Goal: Task Accomplishment & Management: Manage account settings

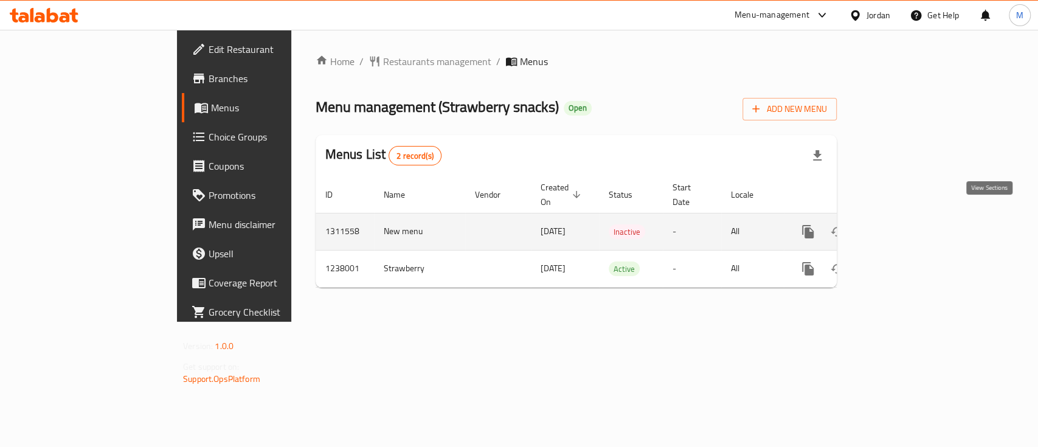
click at [901, 226] on icon "enhanced table" at bounding box center [895, 231] width 11 height 11
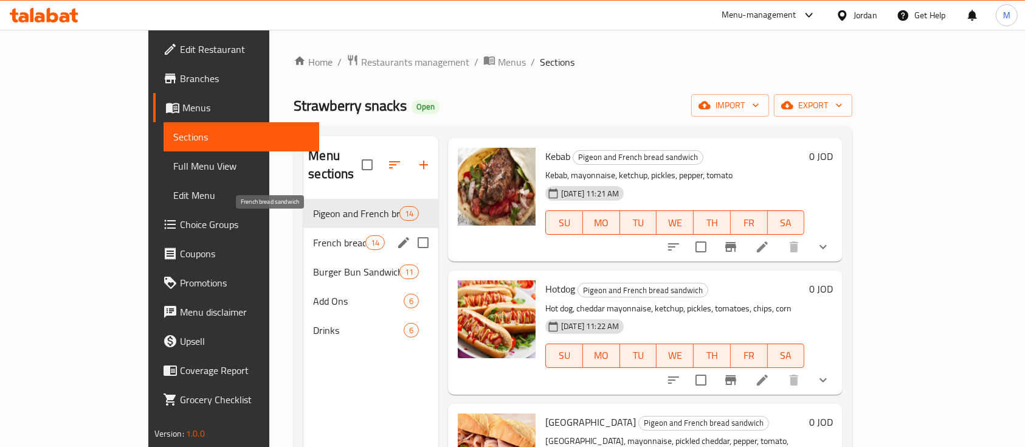
click at [313, 235] on span "French bread sandwich" at bounding box center [339, 242] width 52 height 15
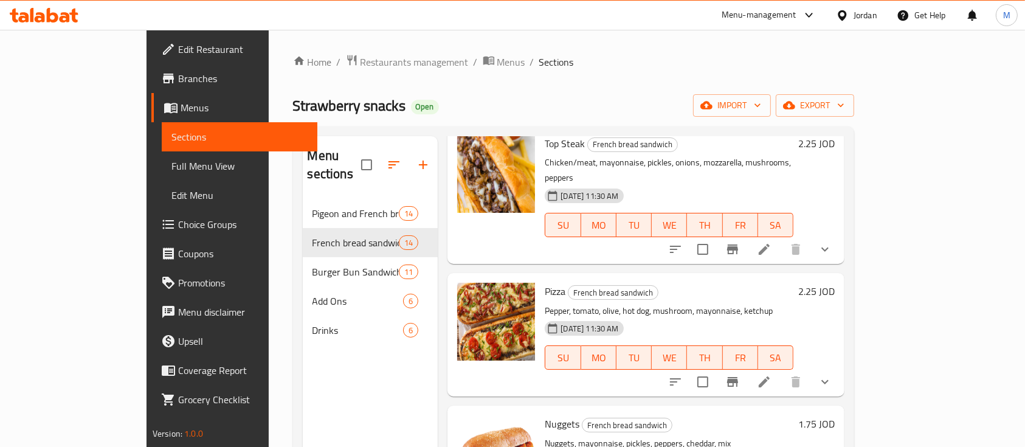
scroll to position [170, 0]
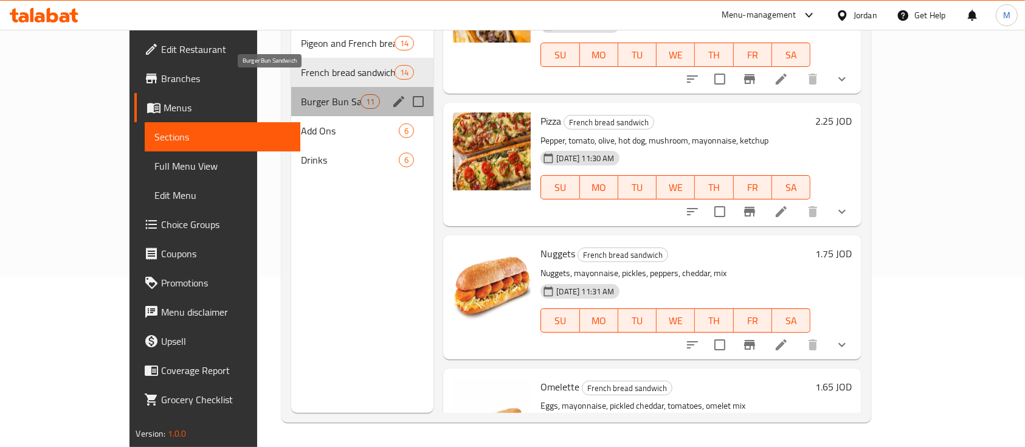
click at [301, 94] on span "Burger Bun Sandwich" at bounding box center [331, 101] width 60 height 15
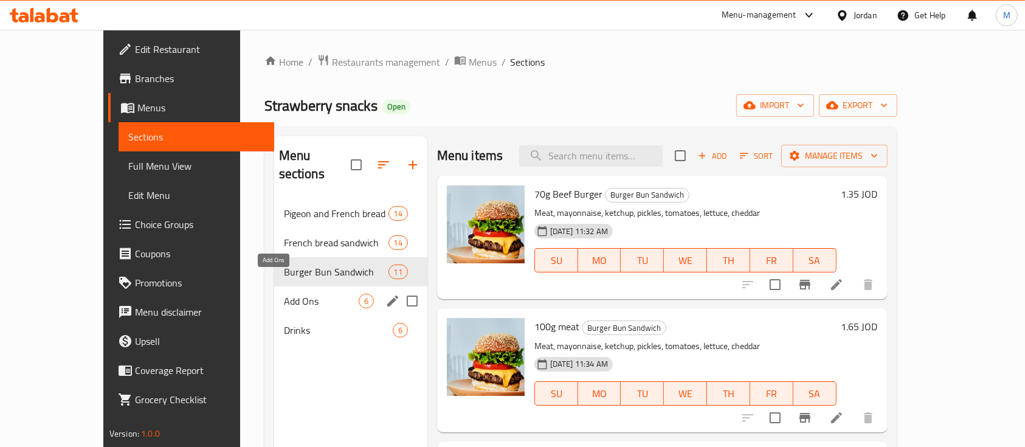
click at [284, 294] on span "Add Ons" at bounding box center [321, 301] width 75 height 15
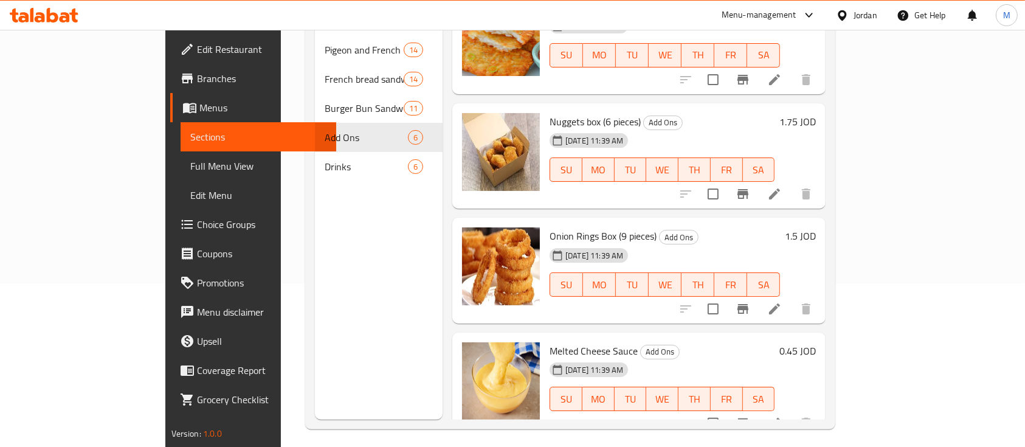
scroll to position [170, 0]
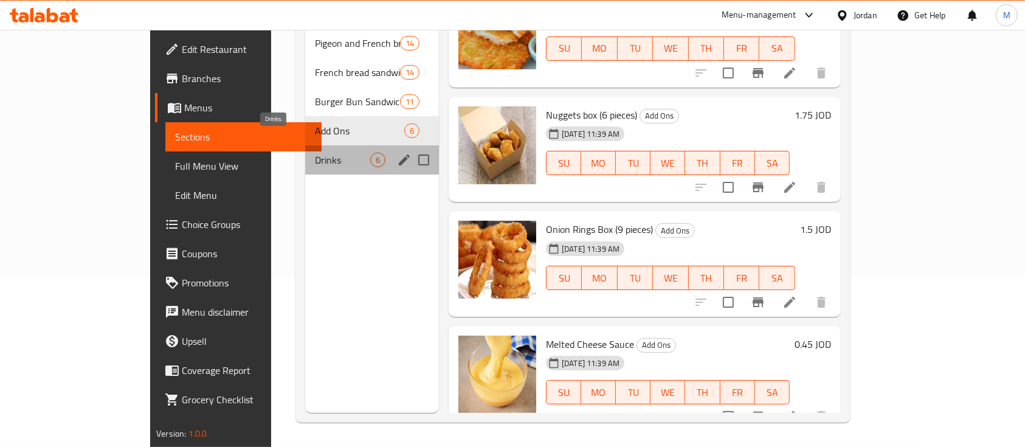
click at [315, 153] on span "Drinks" at bounding box center [342, 160] width 55 height 15
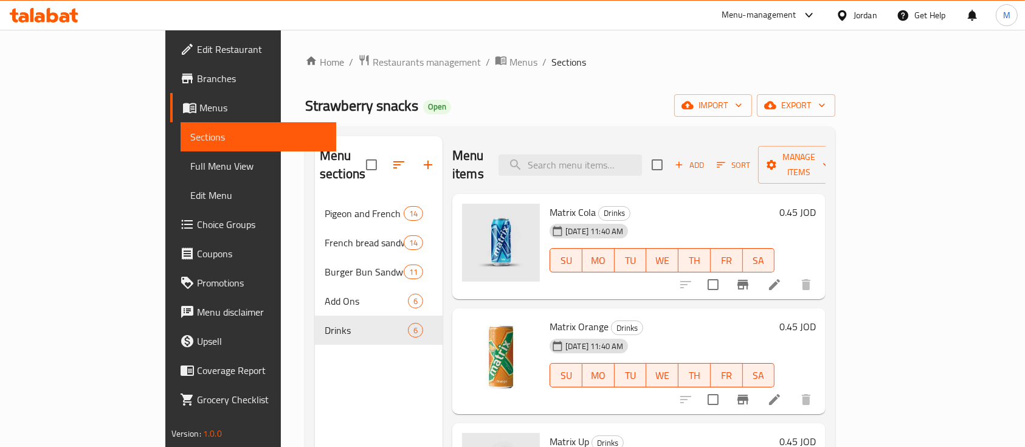
click at [199, 108] on span "Menus" at bounding box center [263, 107] width 128 height 15
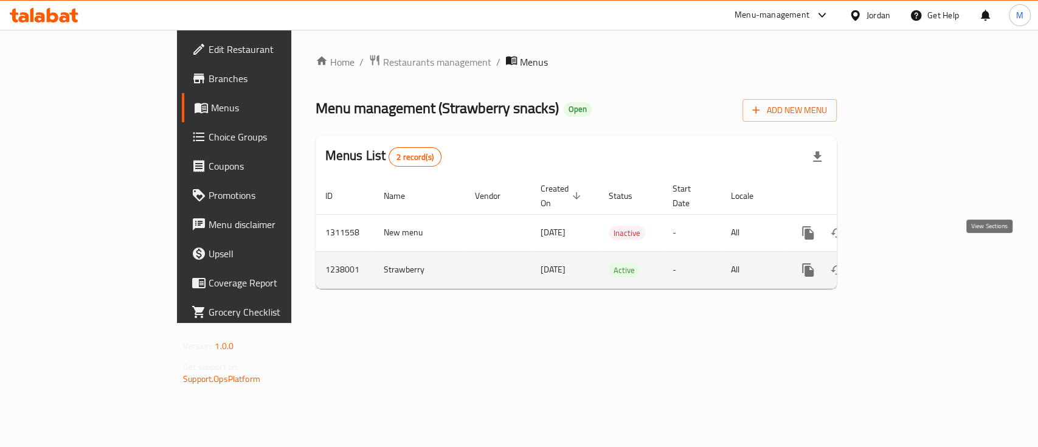
click at [910, 255] on link "enhanced table" at bounding box center [895, 269] width 29 height 29
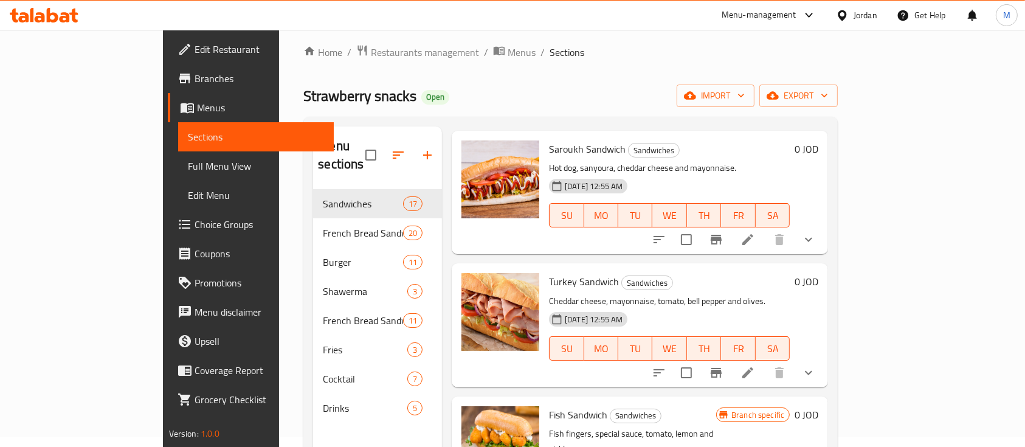
scroll to position [81, 0]
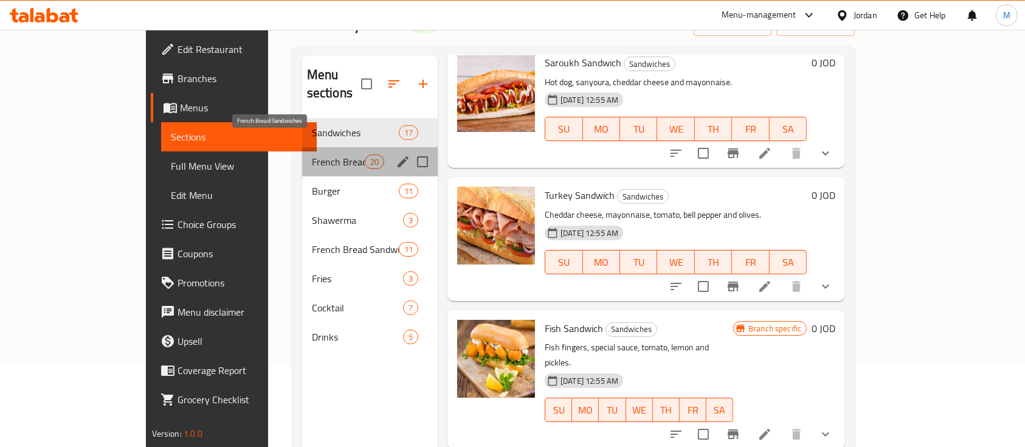
click at [312, 154] on span "French Bread Sandwiches" at bounding box center [338, 161] width 53 height 15
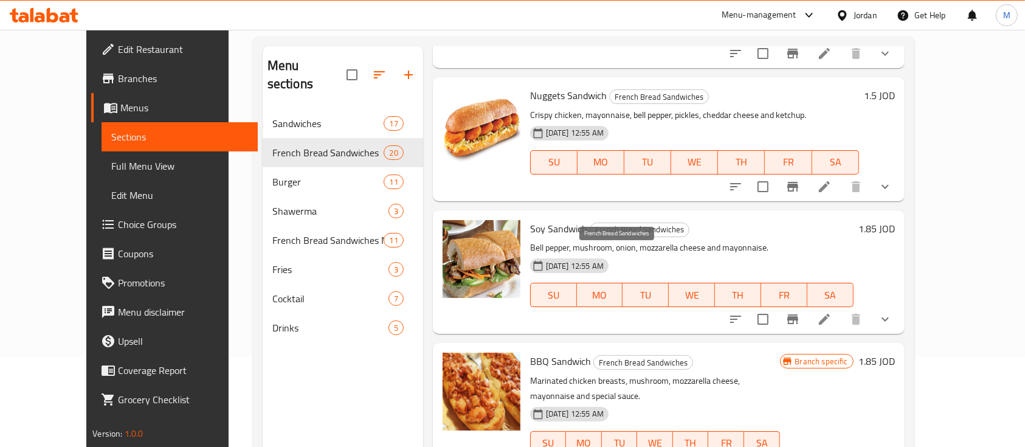
scroll to position [170, 0]
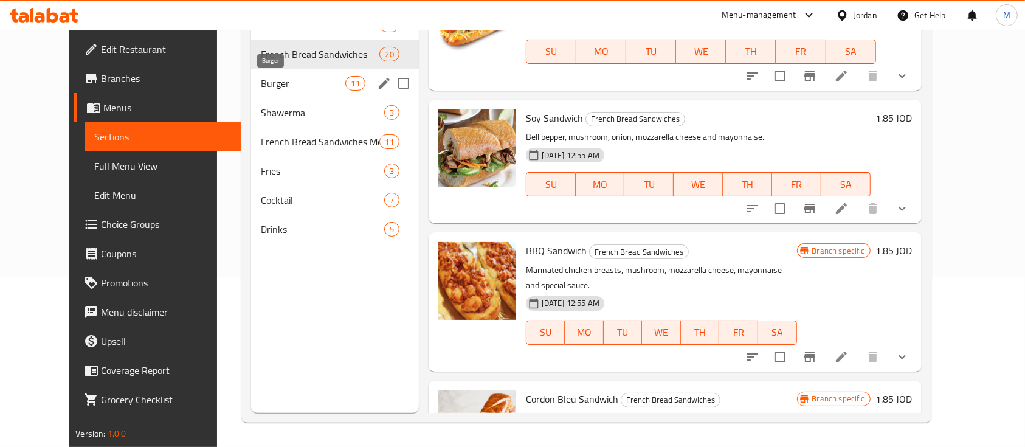
click at [294, 86] on span "Burger" at bounding box center [303, 83] width 85 height 15
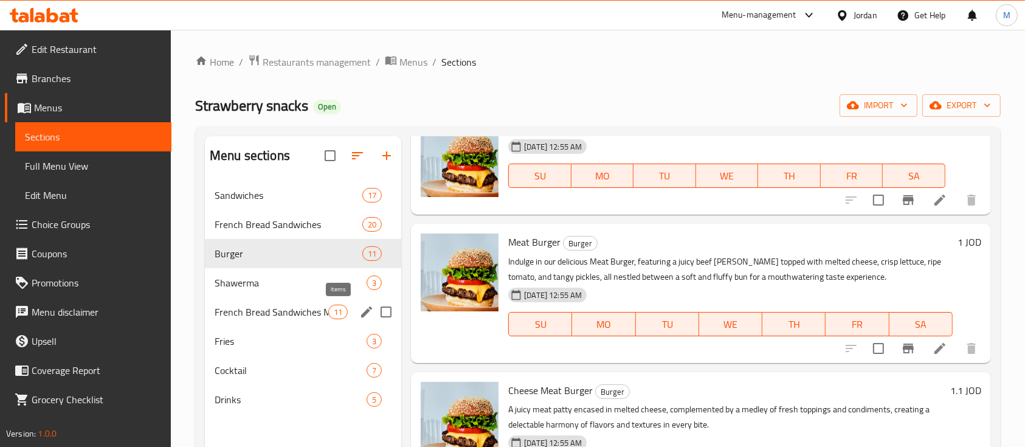
scroll to position [29, 0]
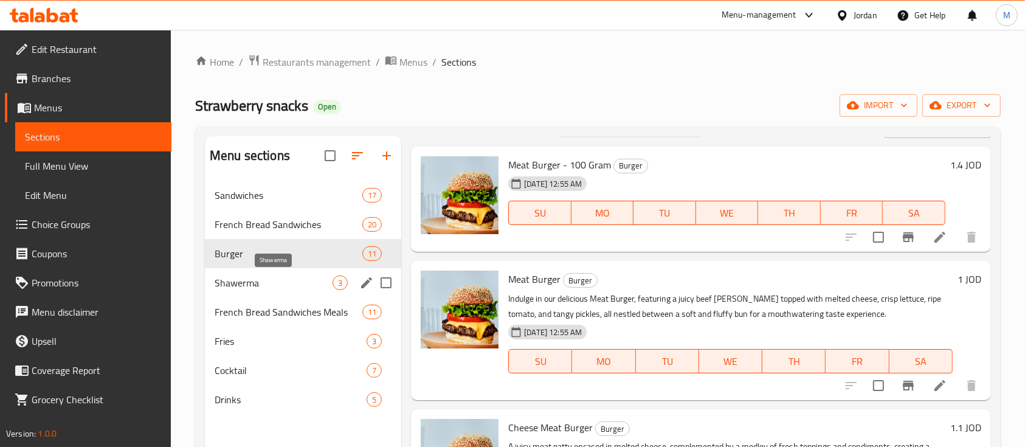
click at [262, 286] on span "Shawerma" at bounding box center [274, 283] width 118 height 15
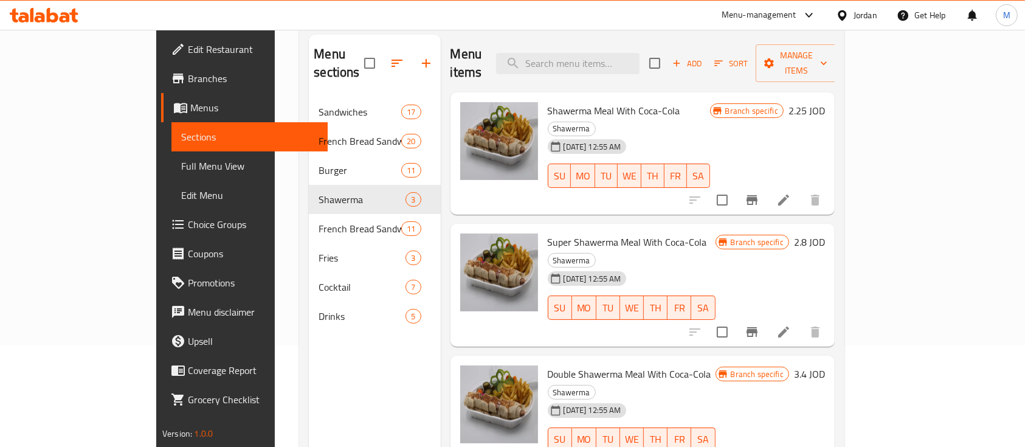
scroll to position [170, 0]
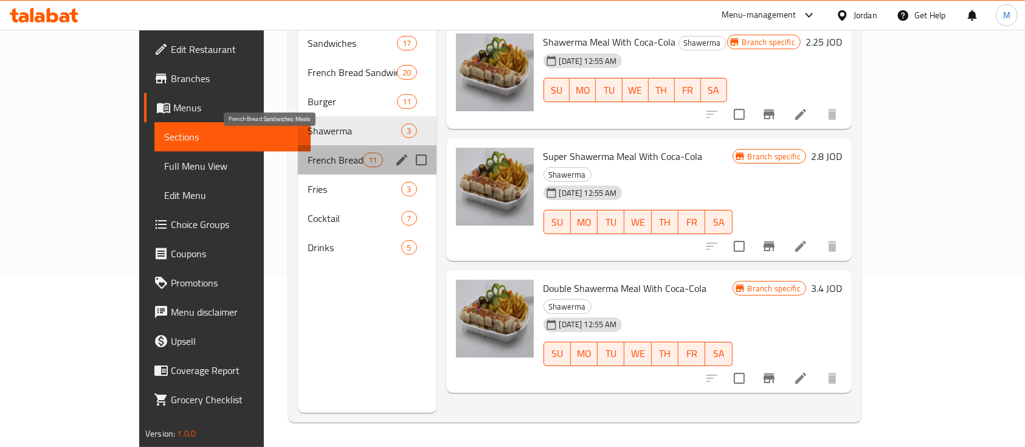
click at [308, 153] on span "French Bread Sandwiches Meals" at bounding box center [335, 160] width 55 height 15
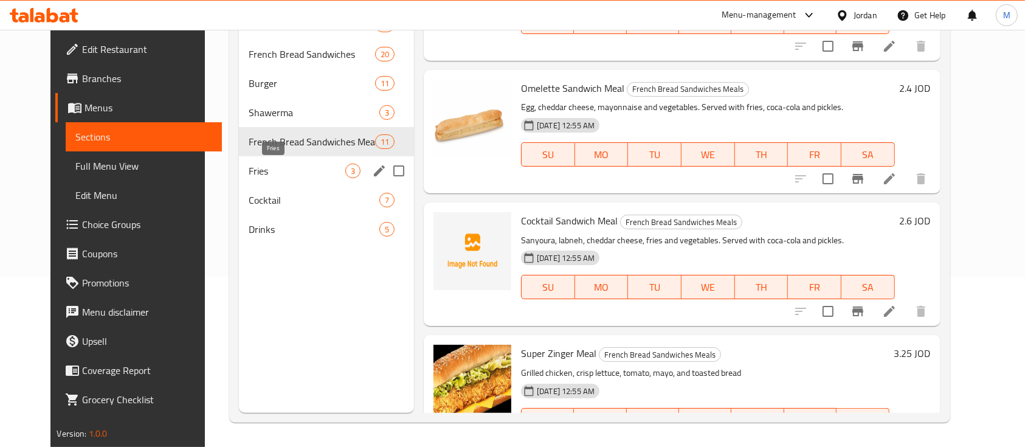
click at [297, 170] on span "Fries" at bounding box center [297, 171] width 97 height 15
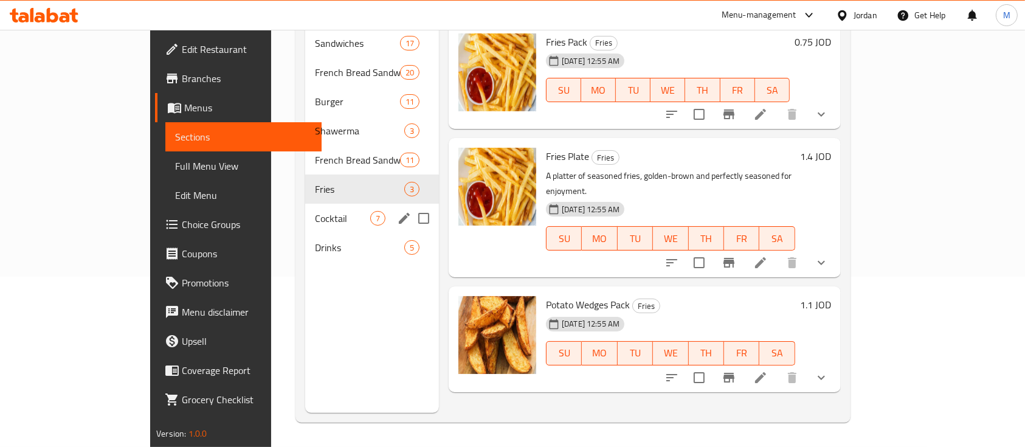
click at [305, 204] on div "Cocktail 7" at bounding box center [372, 218] width 134 height 29
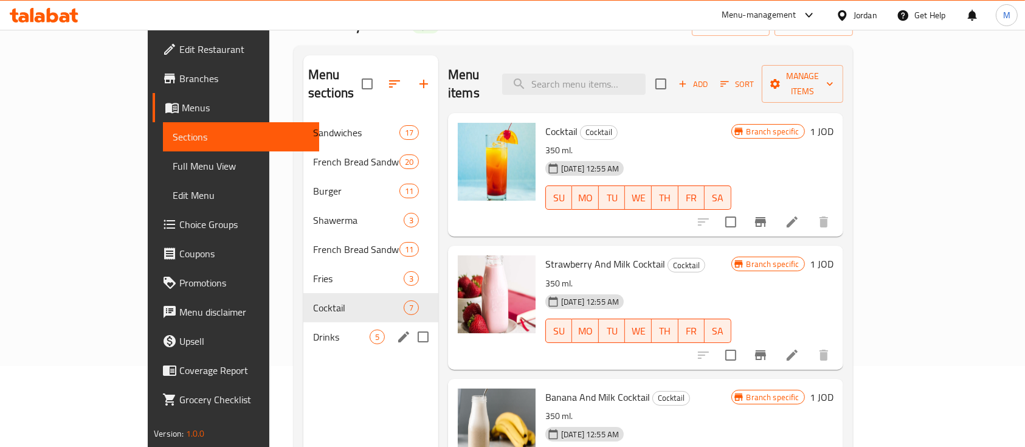
click at [303, 322] on div "Drinks 5" at bounding box center [370, 336] width 135 height 29
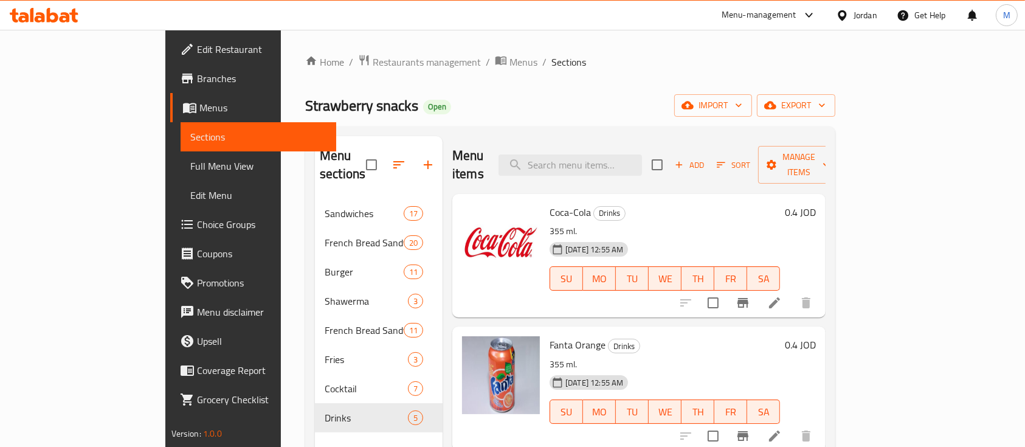
click at [190, 136] on span "Sections" at bounding box center [258, 137] width 137 height 15
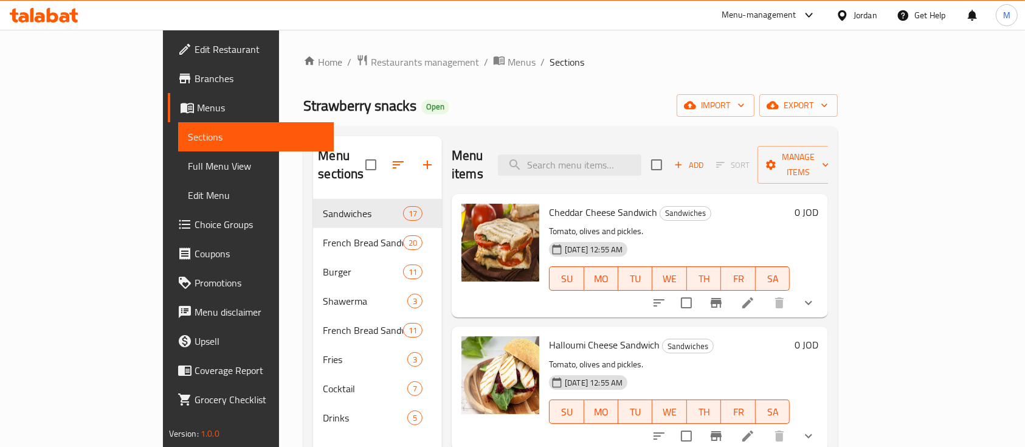
click at [168, 97] on link "Menus" at bounding box center [251, 107] width 167 height 29
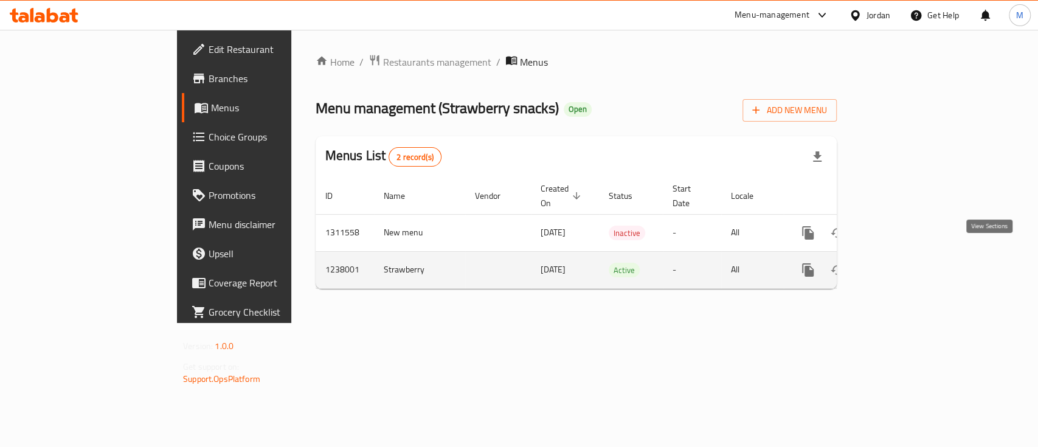
click at [901, 265] on icon "enhanced table" at bounding box center [895, 270] width 11 height 11
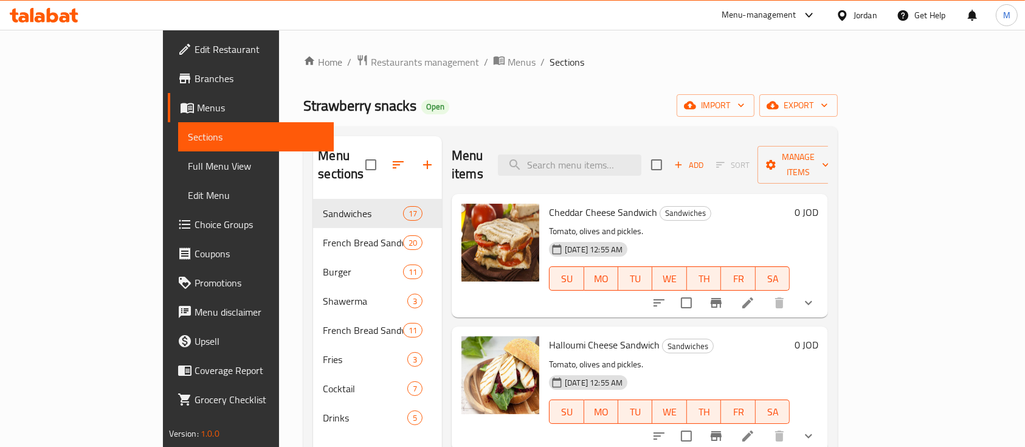
click at [197, 106] on span "Menus" at bounding box center [261, 107] width 128 height 15
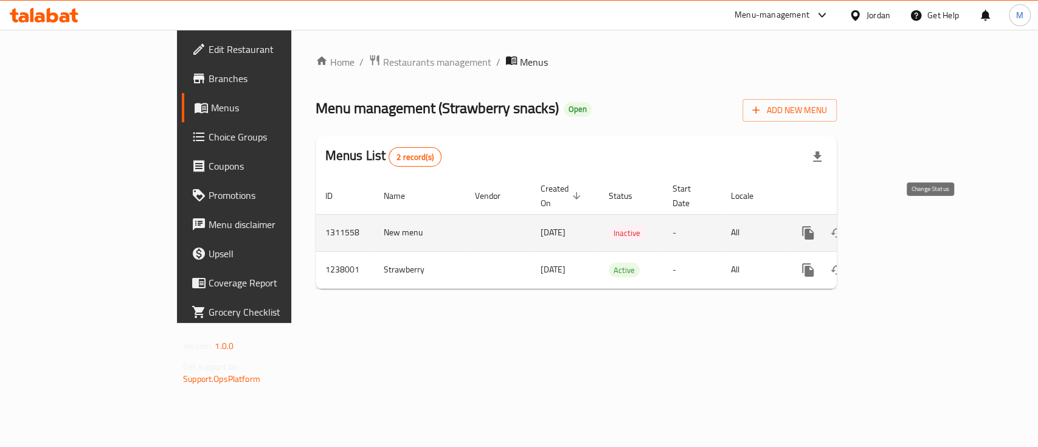
click at [845, 226] on icon "enhanced table" at bounding box center [837, 233] width 15 height 15
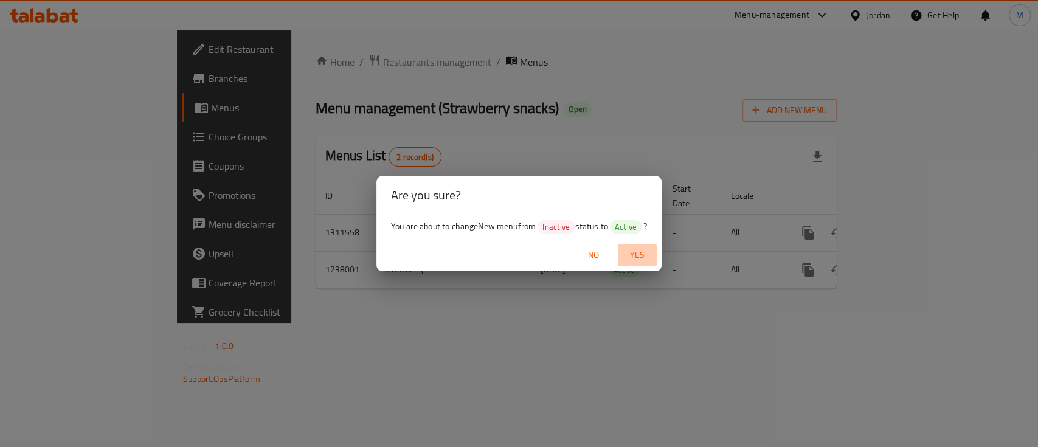
click at [642, 251] on span "Yes" at bounding box center [637, 255] width 29 height 15
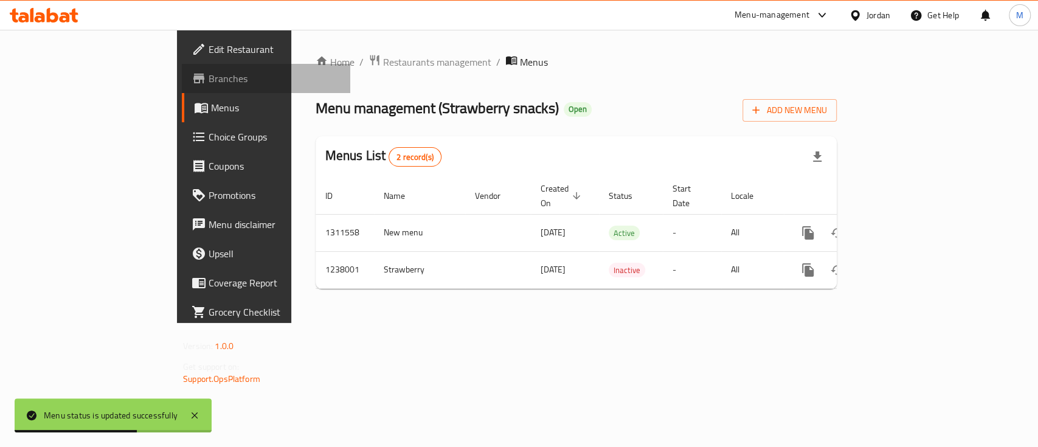
click at [209, 79] on span "Branches" at bounding box center [275, 78] width 132 height 15
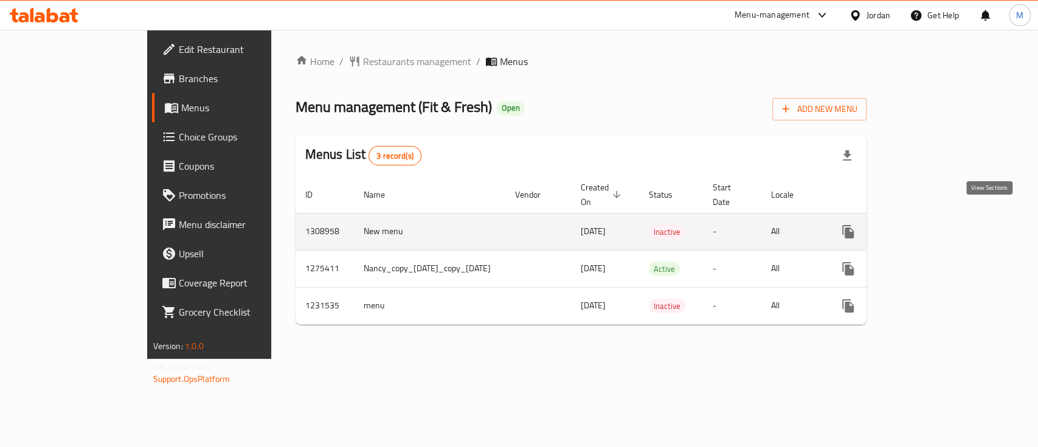
click at [951, 227] on link "enhanced table" at bounding box center [935, 231] width 29 height 29
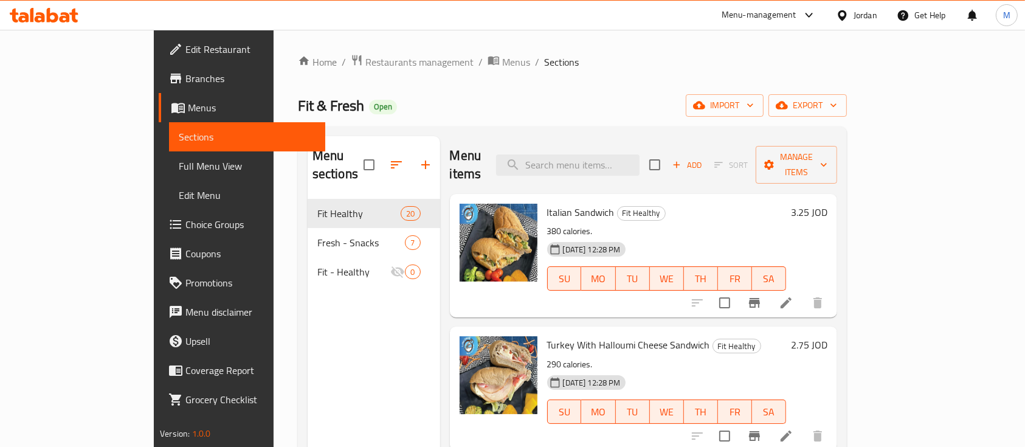
click at [680, 142] on div "Menu items Add Sort Manage items" at bounding box center [643, 165] width 387 height 58
click at [640, 154] on input "search" at bounding box center [568, 164] width 144 height 21
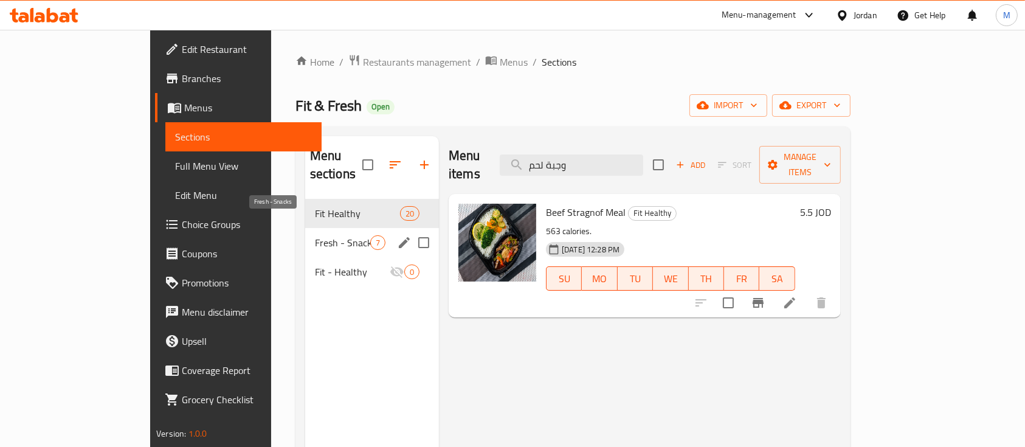
type input "وجبة لحم"
click at [315, 235] on span "Fresh - Snacks" at bounding box center [342, 242] width 55 height 15
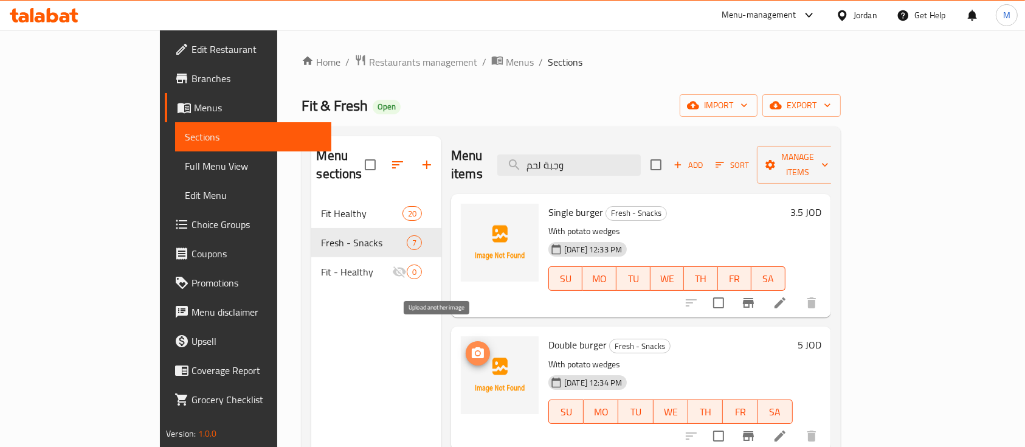
click at [472, 347] on icon "upload picture" at bounding box center [478, 352] width 12 height 11
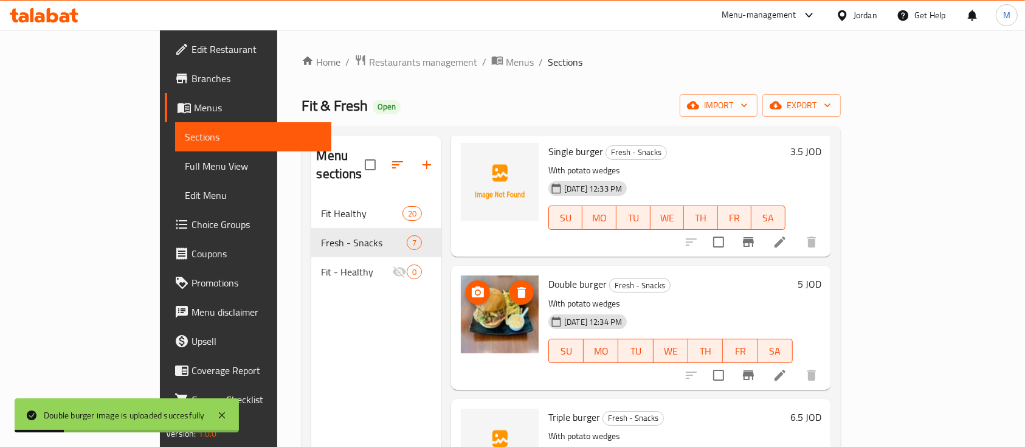
scroll to position [162, 0]
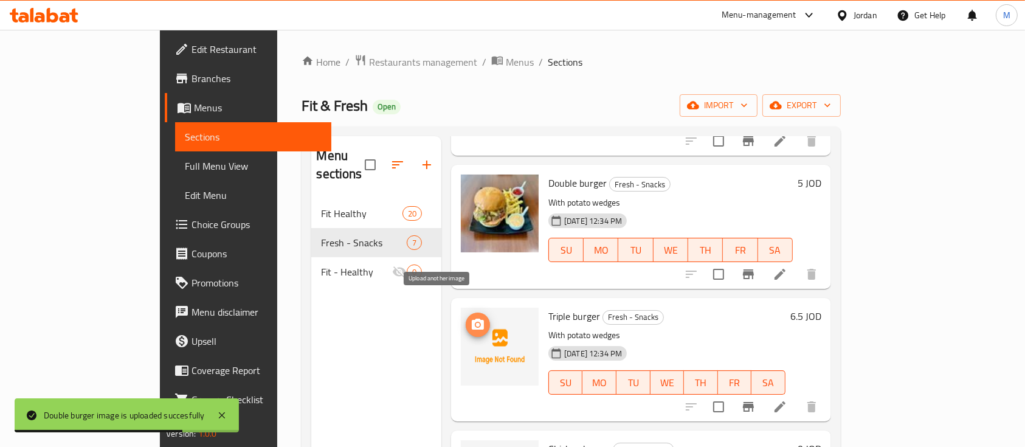
click at [471, 317] on icon "upload picture" at bounding box center [478, 324] width 15 height 15
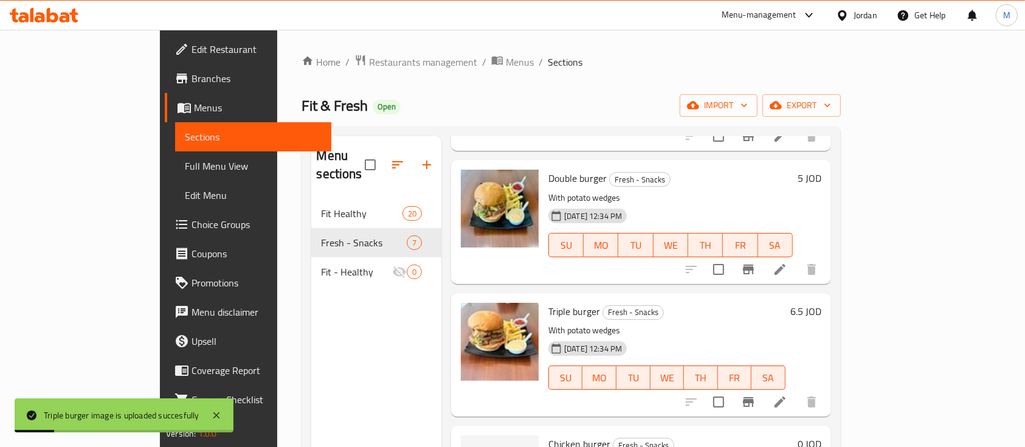
scroll to position [0, 0]
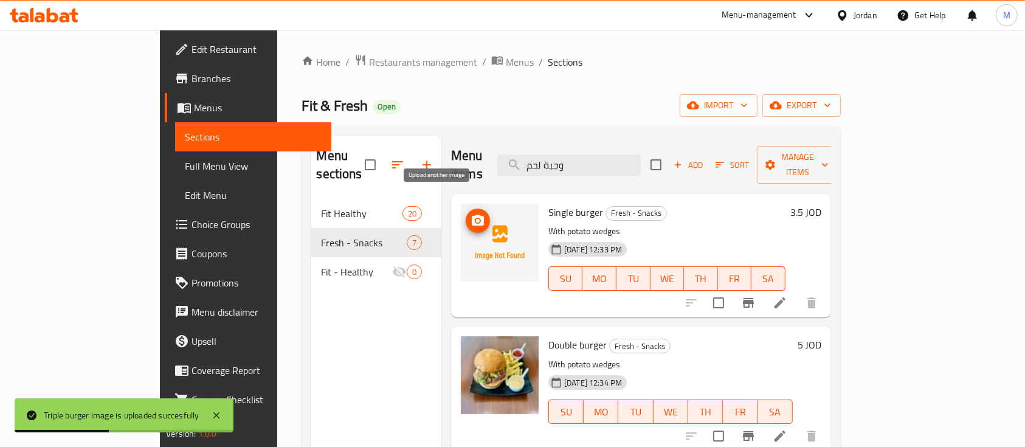
click at [472, 215] on icon "upload picture" at bounding box center [478, 220] width 12 height 11
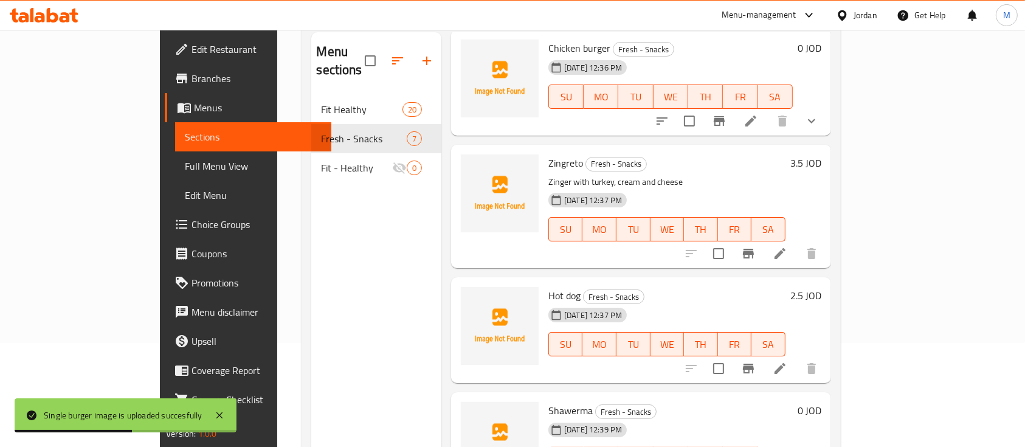
scroll to position [170, 0]
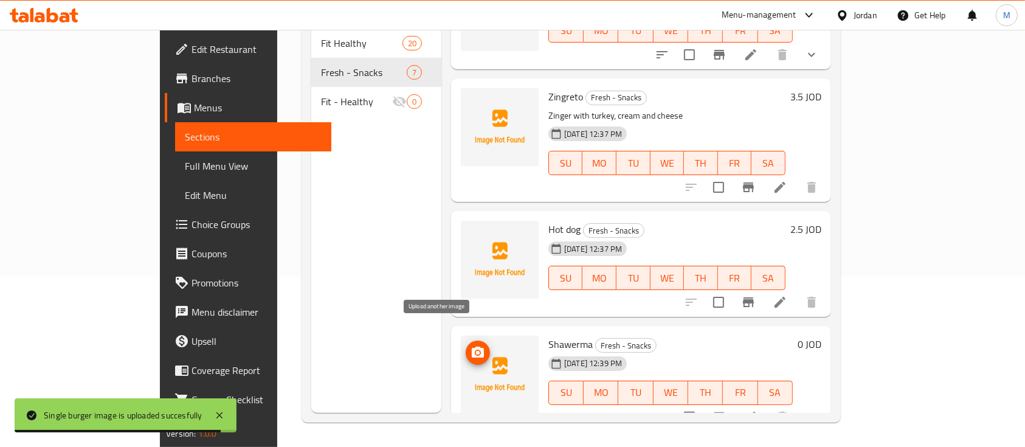
click at [472, 347] on icon "upload picture" at bounding box center [478, 352] width 12 height 11
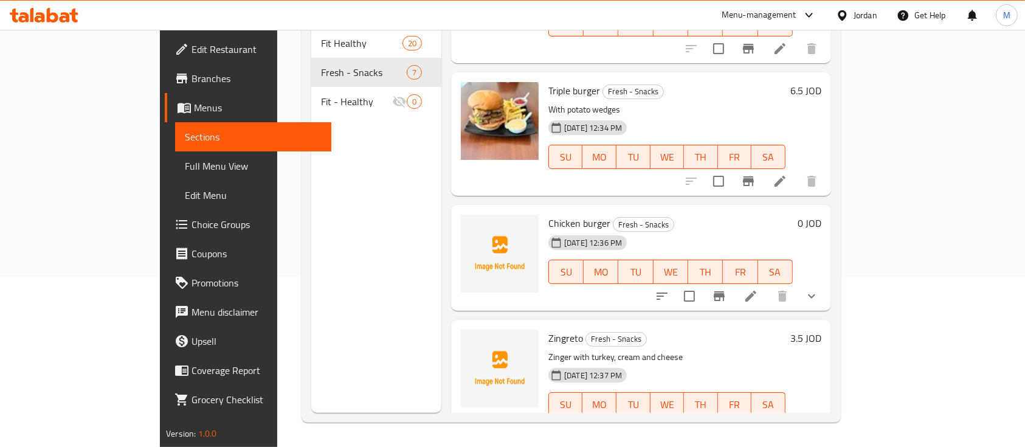
scroll to position [215, 0]
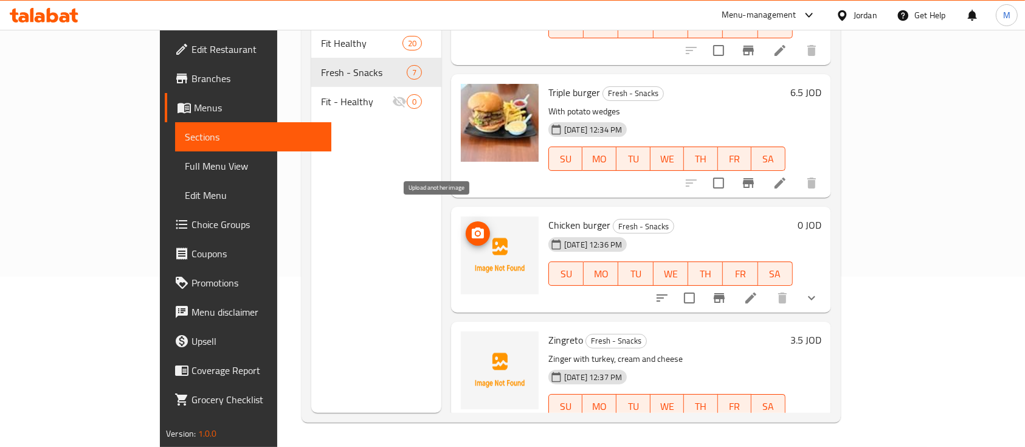
click at [476, 232] on circle "upload picture" at bounding box center [478, 234] width 4 height 4
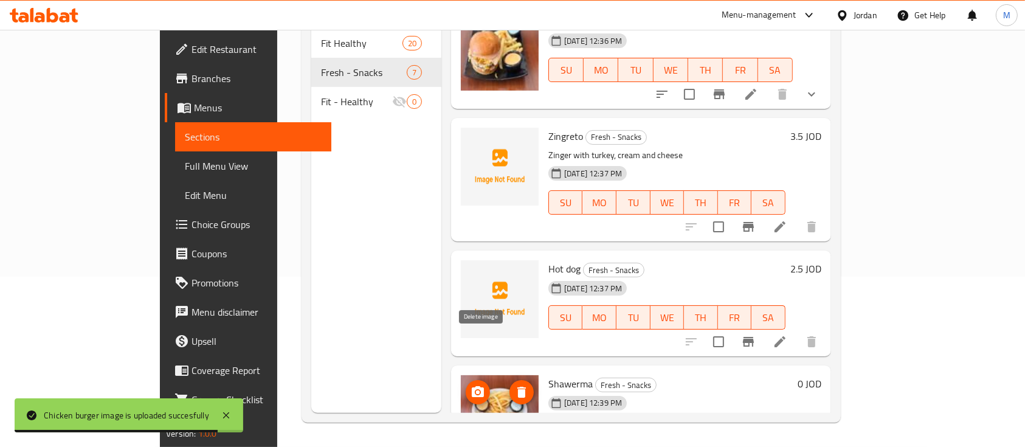
scroll to position [378, 0]
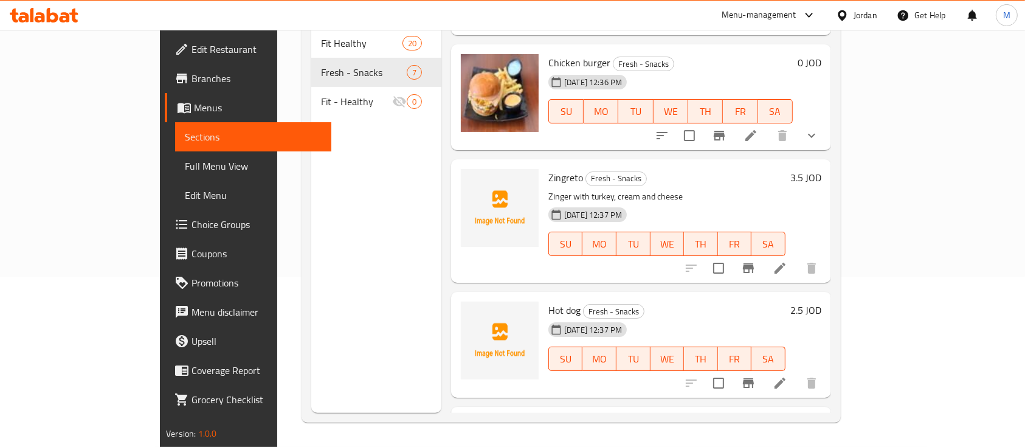
click at [549, 301] on span "Hot dog" at bounding box center [565, 310] width 32 height 18
copy h6 "Hot dog"
click at [549, 168] on span "Zingreto" at bounding box center [566, 177] width 35 height 18
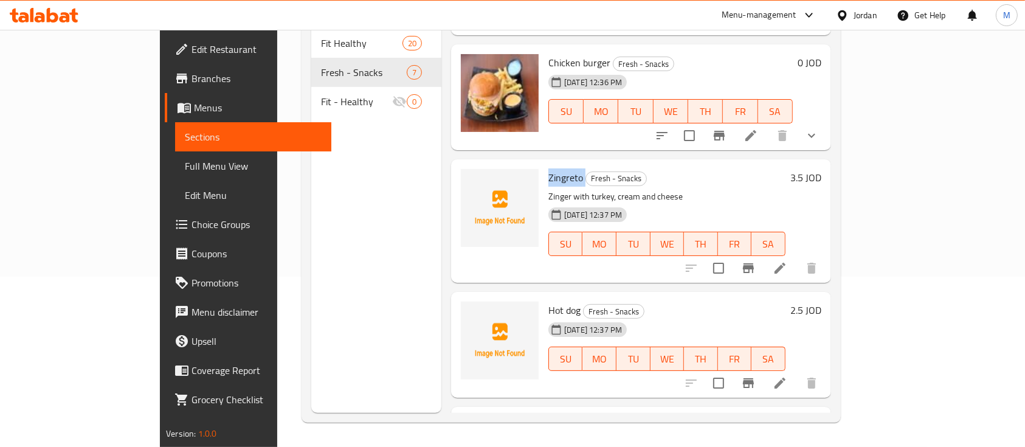
click at [549, 168] on span "Zingreto" at bounding box center [566, 177] width 35 height 18
copy h6 "Zingreto"
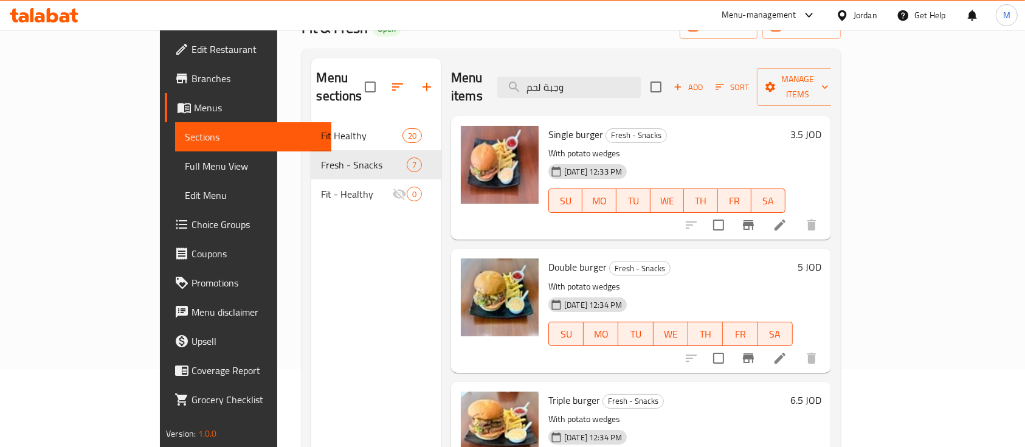
scroll to position [0, 0]
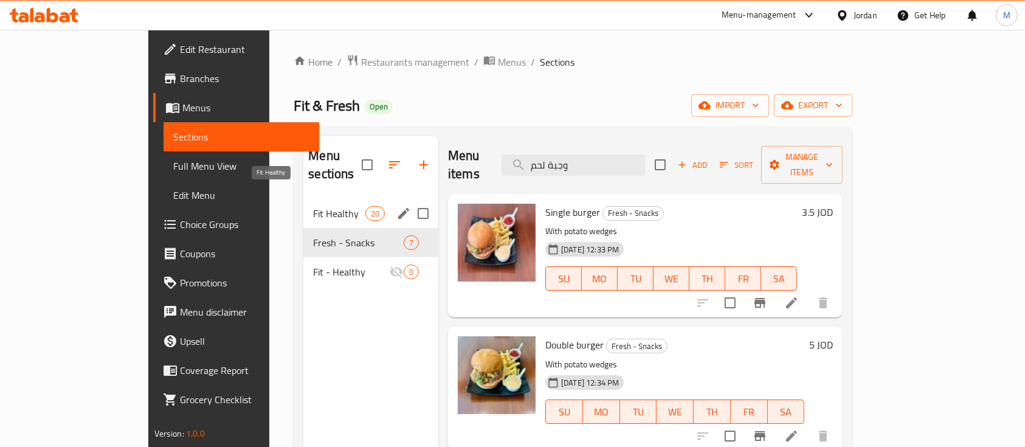
click at [313, 206] on span "Fit Healthy" at bounding box center [339, 213] width 52 height 15
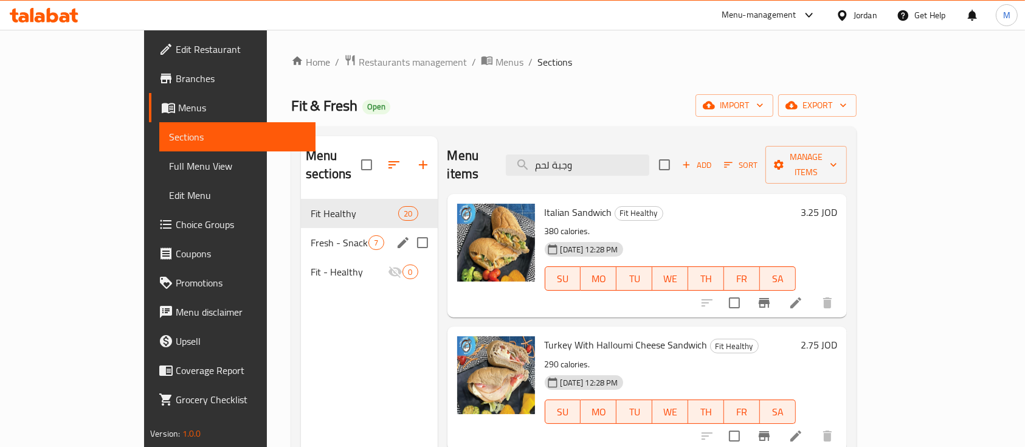
click at [301, 232] on div "Fresh - Snacks 7" at bounding box center [369, 242] width 136 height 29
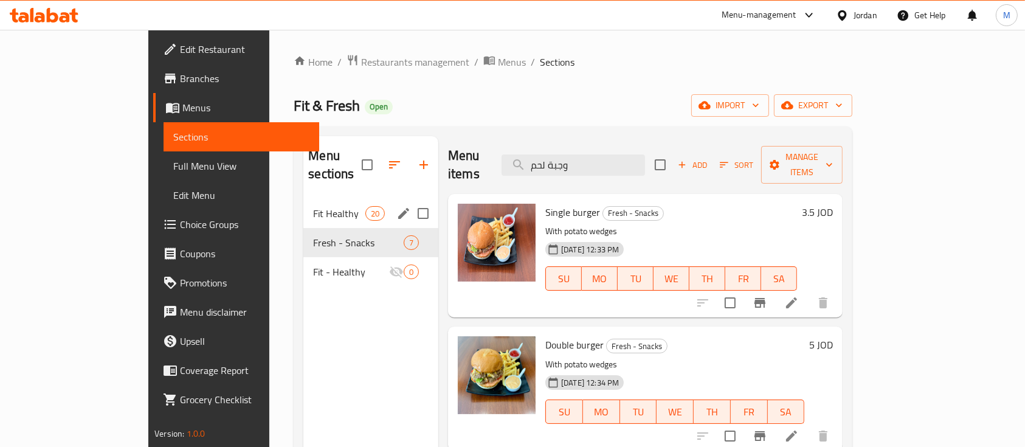
click at [303, 199] on div "Fit Healthy 20" at bounding box center [370, 213] width 135 height 29
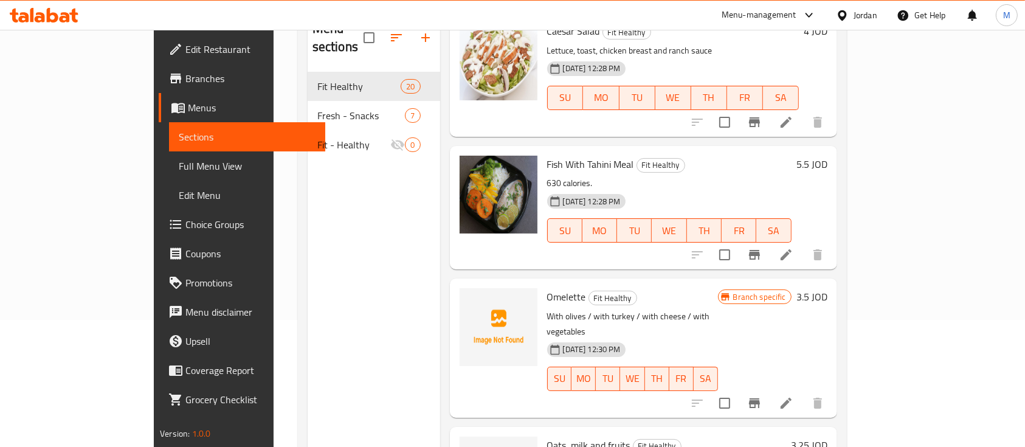
scroll to position [170, 0]
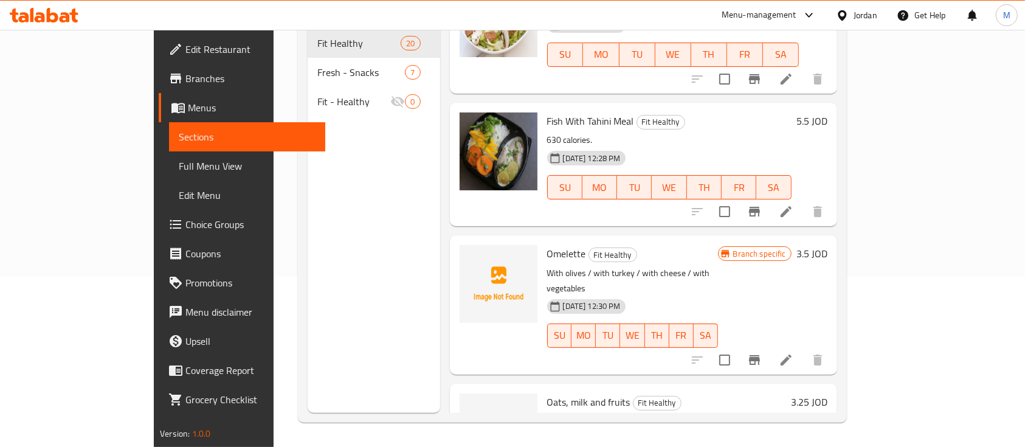
click at [547, 244] on span "Omelette" at bounding box center [566, 253] width 39 height 18
copy h6 "Omelette"
click at [547, 393] on span "Oats, milk and fruits" at bounding box center [588, 402] width 83 height 18
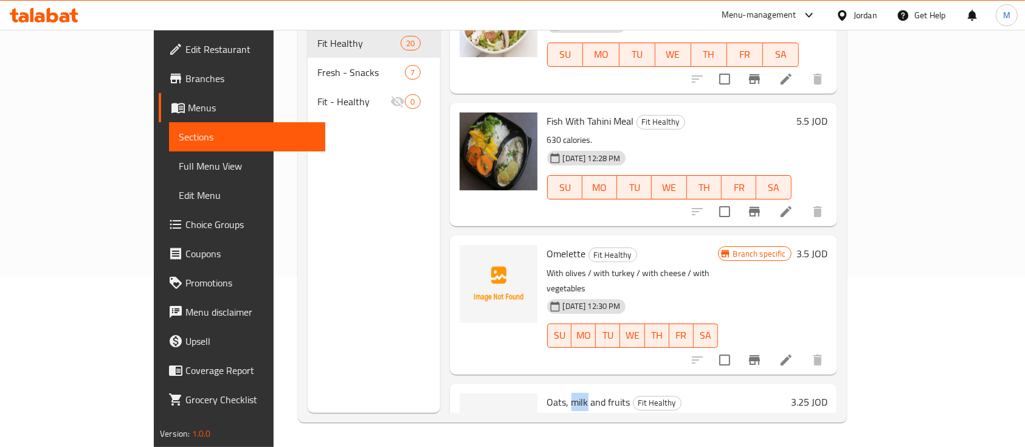
click at [547, 393] on span "Oats, milk and fruits" at bounding box center [588, 402] width 83 height 18
copy h6 "Oats, milk and fruits"
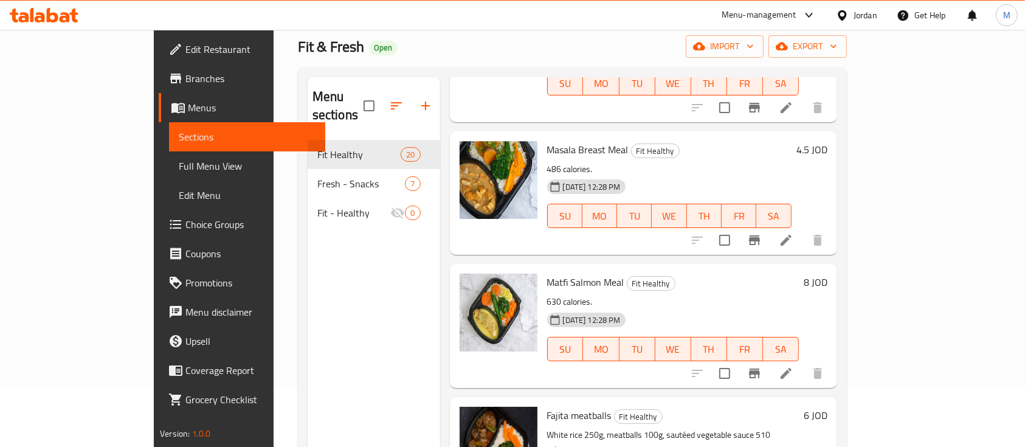
scroll to position [0, 0]
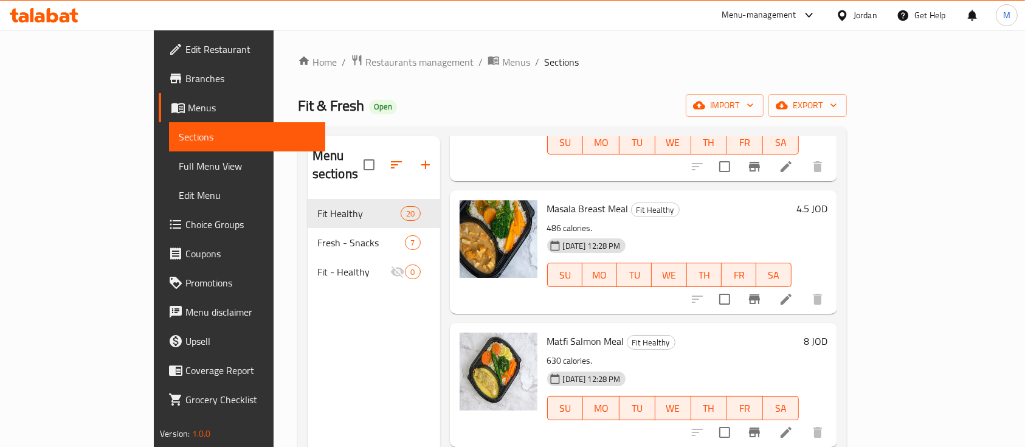
click at [775, 2] on div "Menu-management" at bounding box center [769, 15] width 114 height 29
click at [772, 20] on div "Menu-management" at bounding box center [759, 15] width 75 height 15
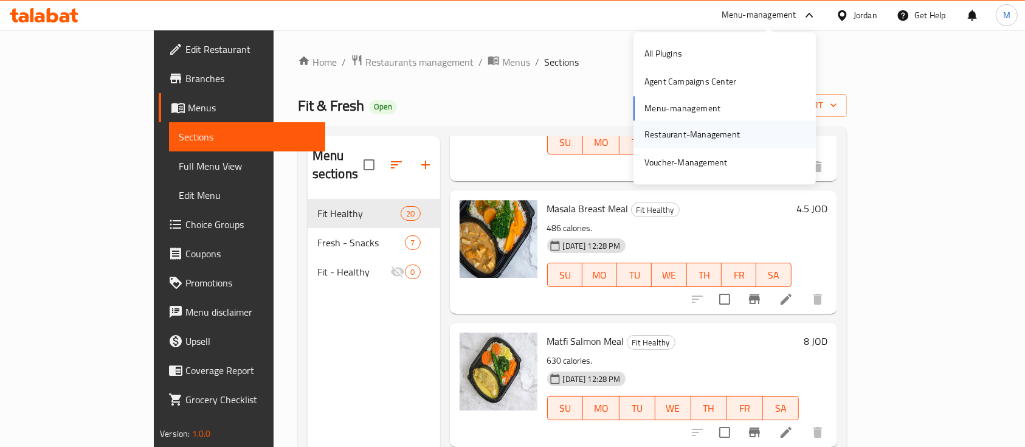
click at [708, 142] on div "Restaurant-Management" at bounding box center [692, 134] width 115 height 28
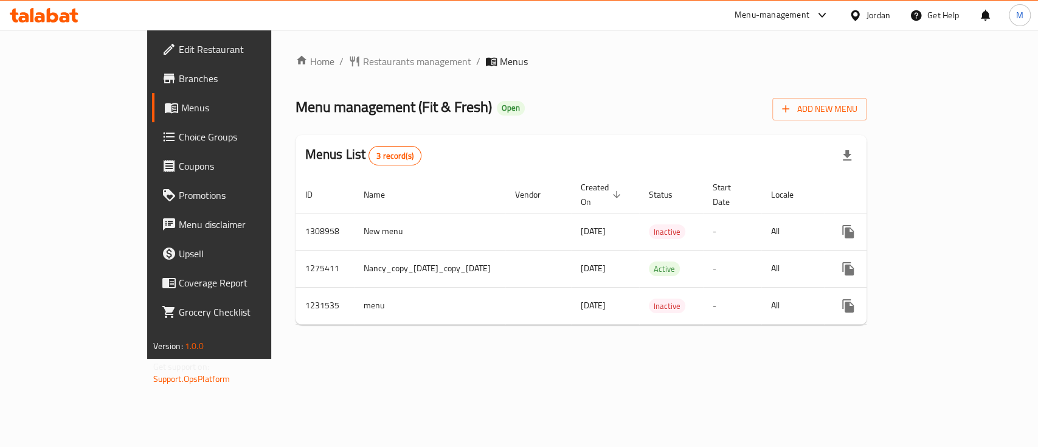
click at [892, 348] on div "Home / Restaurants management / Menus Menu management ( Fit & Fresh ) Open Add …" at bounding box center [581, 194] width 620 height 329
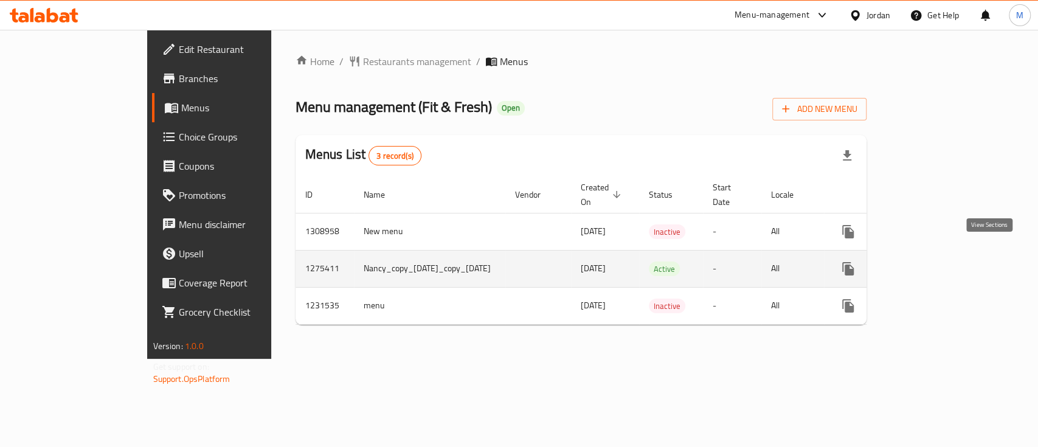
click at [943, 262] on icon "enhanced table" at bounding box center [936, 269] width 15 height 15
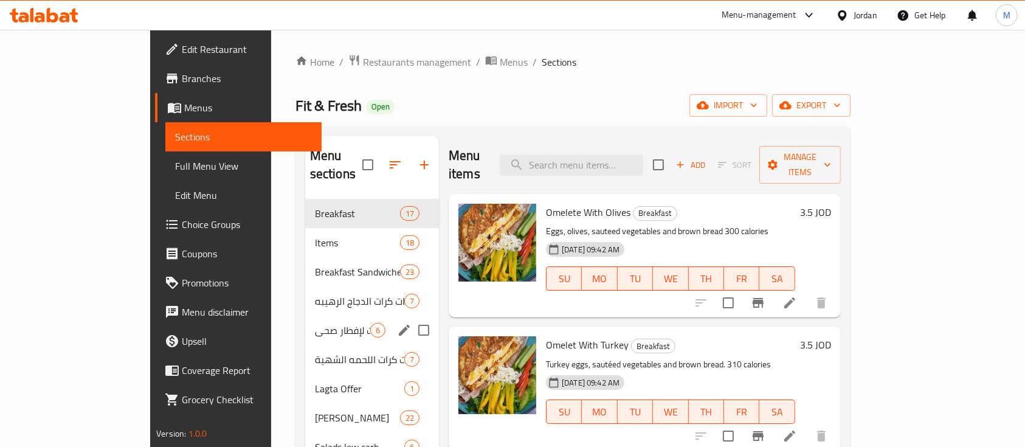
scroll to position [356, 0]
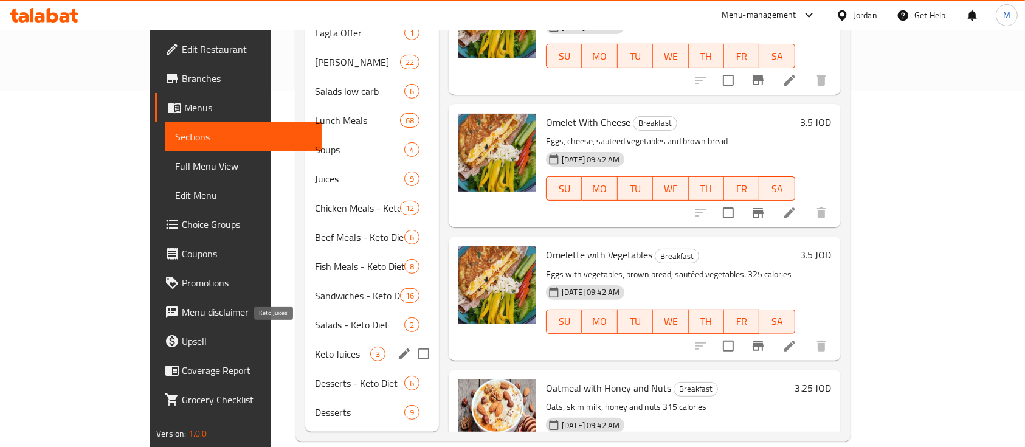
click at [315, 347] on span "Keto Juices" at bounding box center [342, 354] width 55 height 15
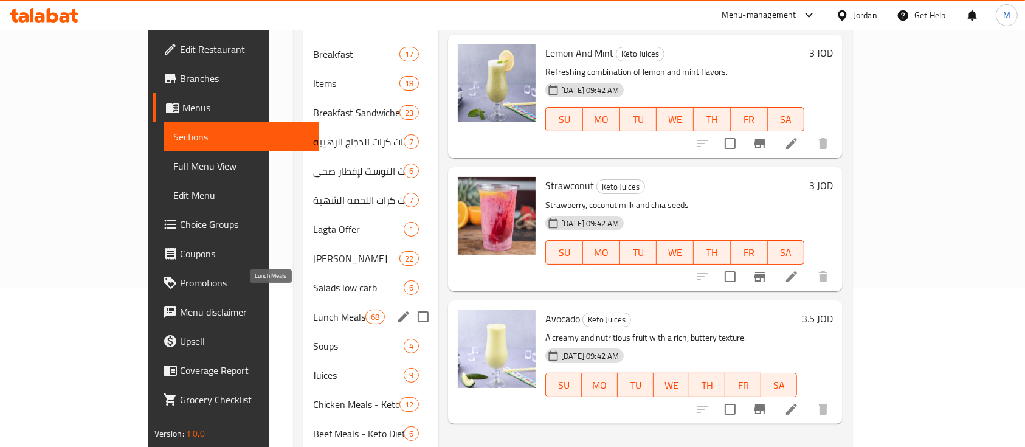
scroll to position [162, 0]
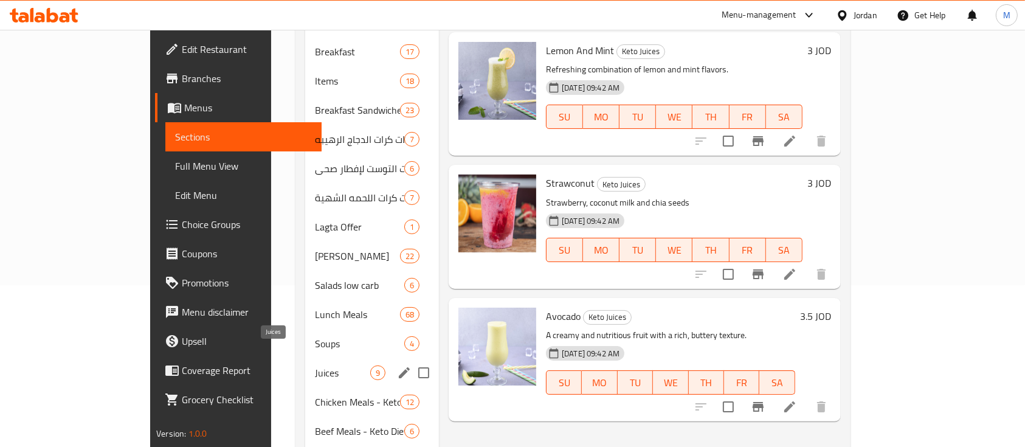
click at [315, 366] on span "Juices" at bounding box center [342, 373] width 55 height 15
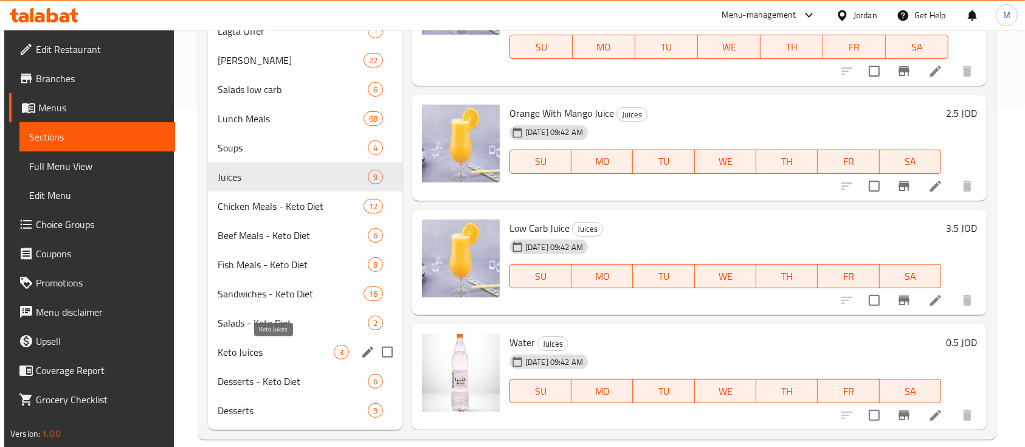
scroll to position [356, 0]
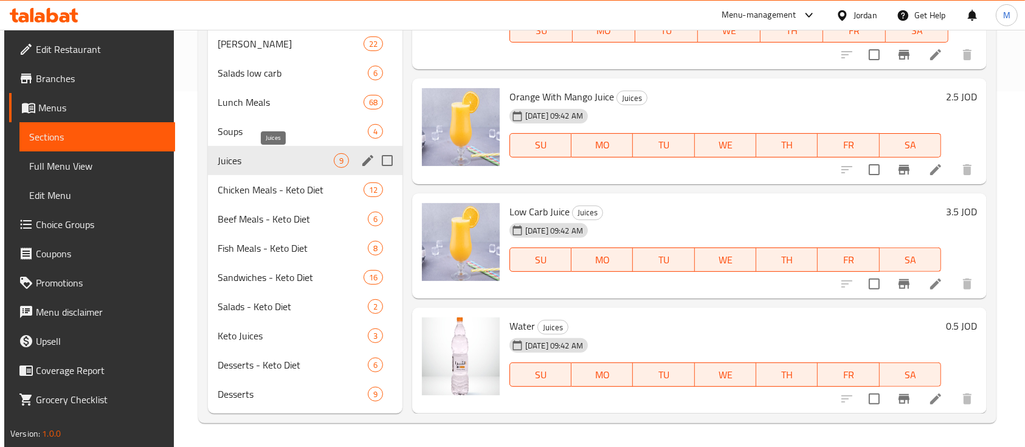
click at [296, 161] on span "Juices" at bounding box center [276, 160] width 116 height 15
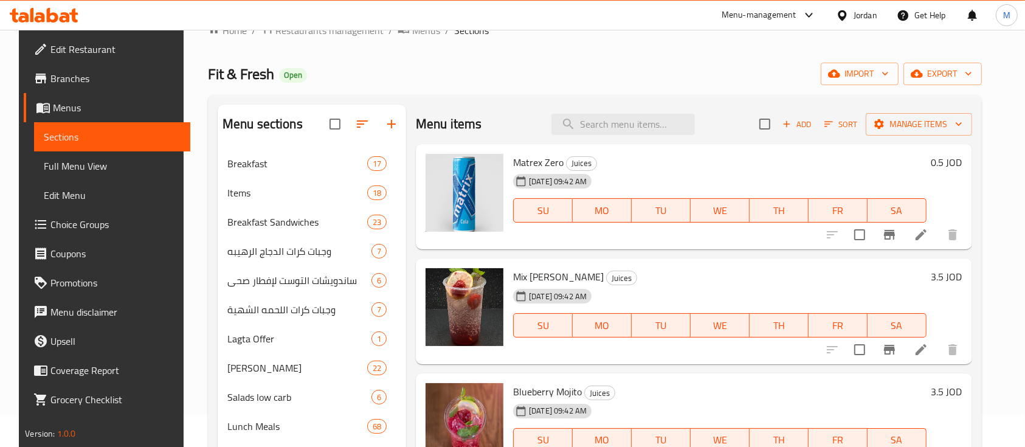
scroll to position [0, 0]
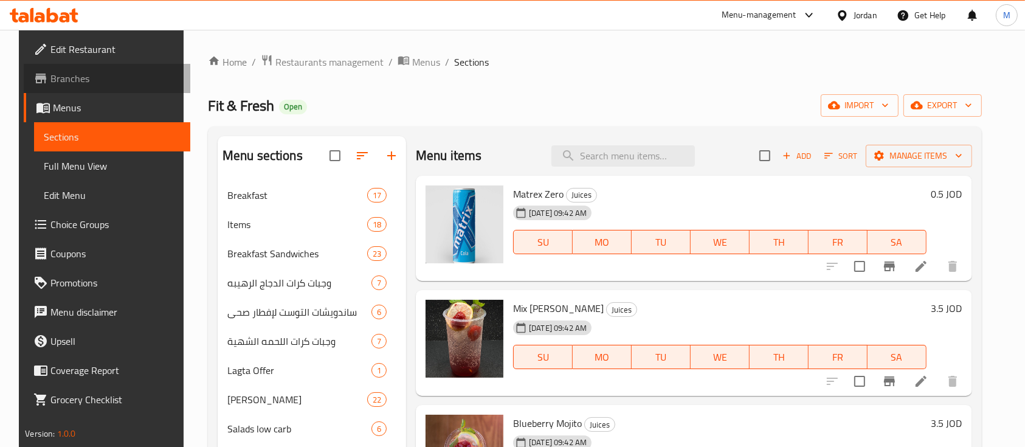
drag, startPoint x: 97, startPoint y: 72, endPoint x: 123, endPoint y: 90, distance: 32.1
click at [97, 72] on span "Branches" at bounding box center [115, 78] width 130 height 15
